Goal: Navigation & Orientation: Find specific page/section

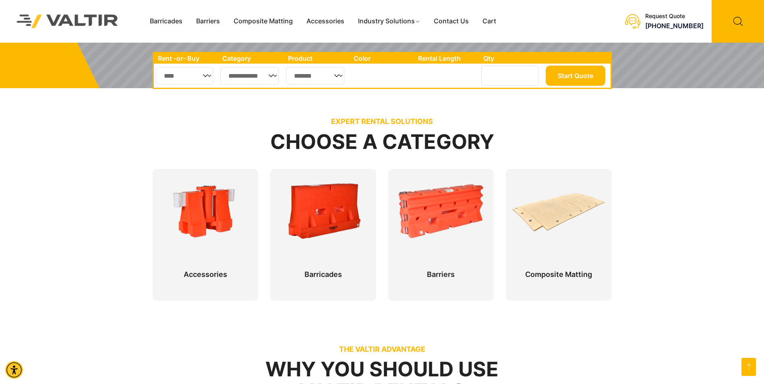
scroll to position [40, 0]
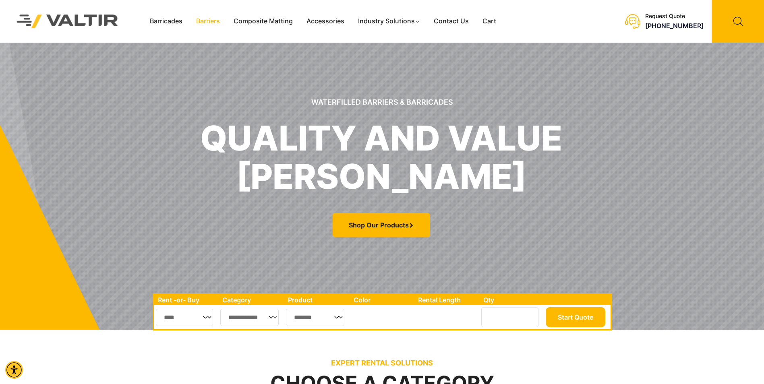
click at [217, 23] on link "Barriers" at bounding box center [207, 21] width 37 height 12
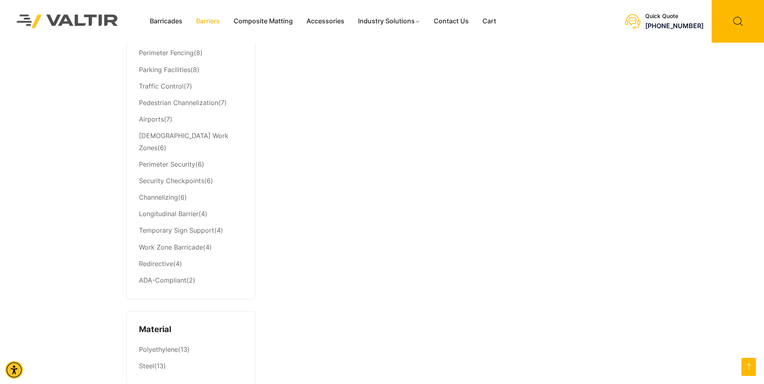
scroll to position [402, 0]
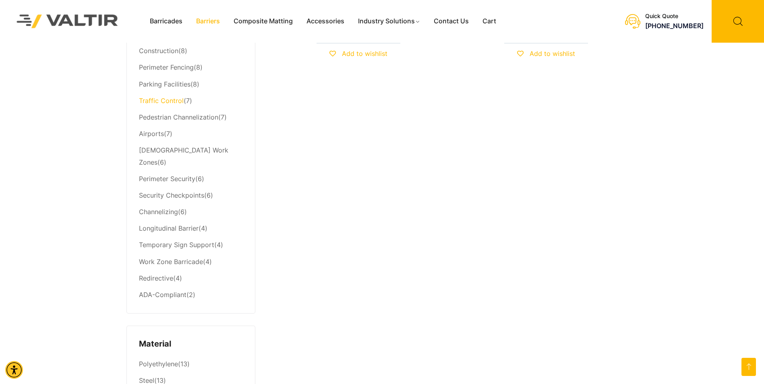
click at [164, 100] on link "Traffic Control" at bounding box center [161, 101] width 45 height 8
